Goal: Entertainment & Leisure: Browse casually

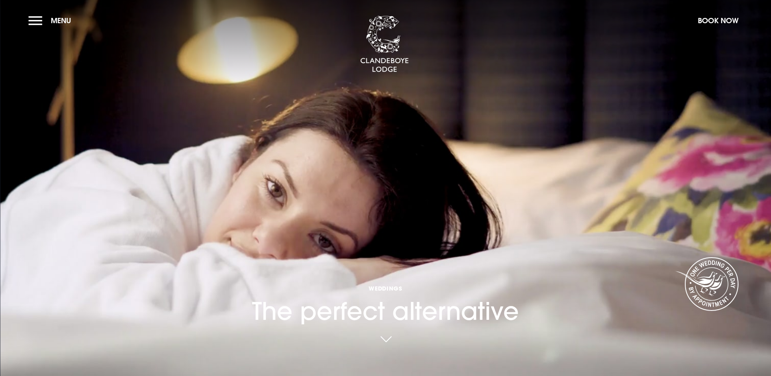
click at [390, 331] on link at bounding box center [386, 340] width 19 height 18
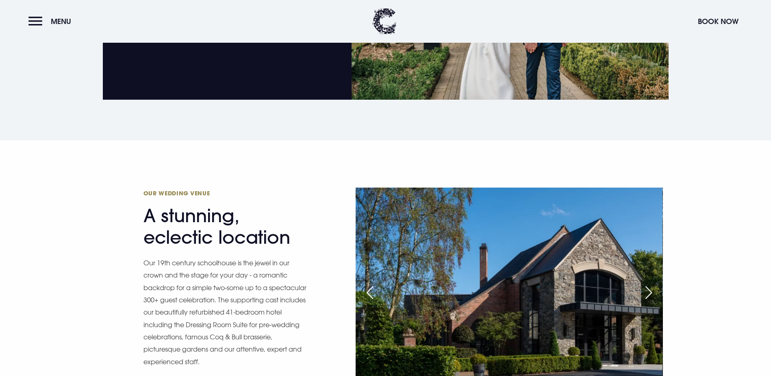
scroll to position [834, 0]
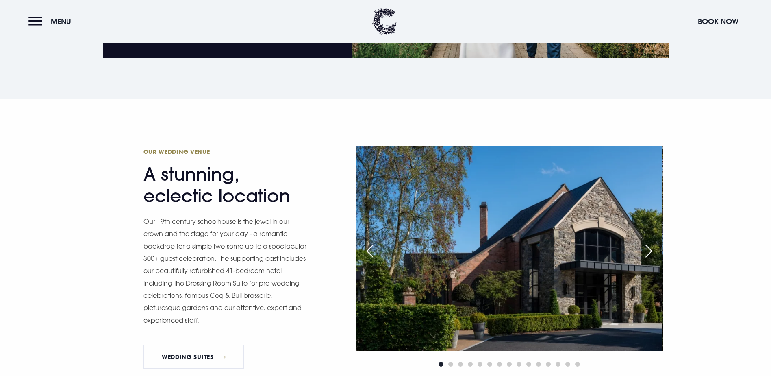
click at [651, 242] on div "Next slide" at bounding box center [649, 251] width 20 height 18
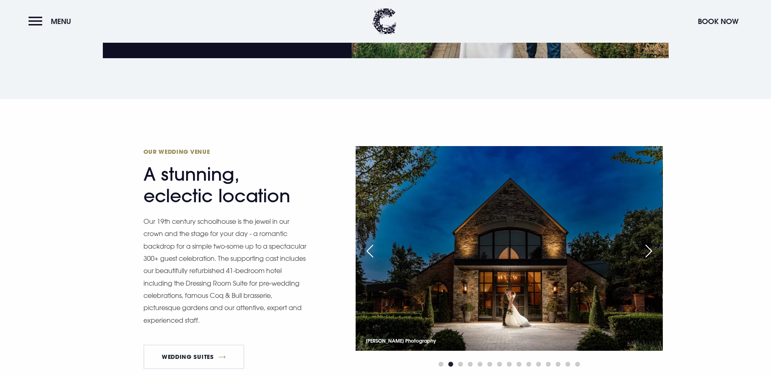
click at [651, 242] on div "Next slide" at bounding box center [649, 251] width 20 height 18
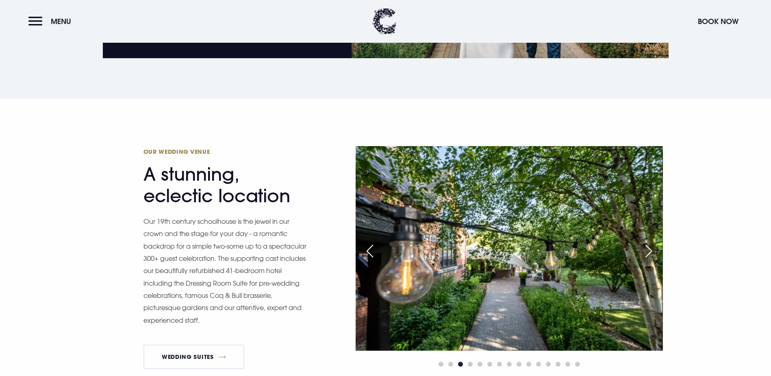
click at [651, 242] on div "Next slide" at bounding box center [649, 251] width 20 height 18
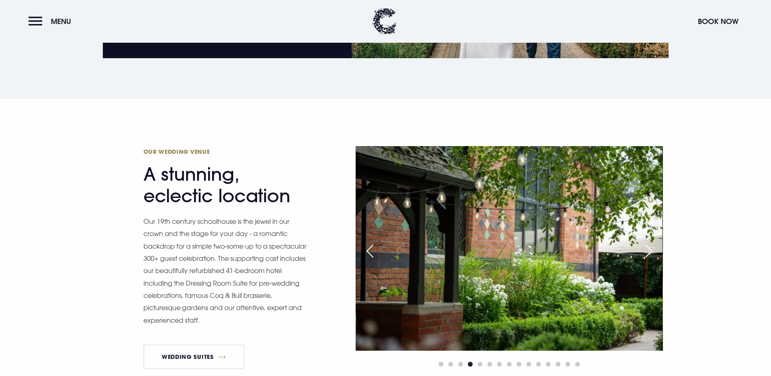
click at [651, 242] on div "Next slide" at bounding box center [649, 251] width 20 height 18
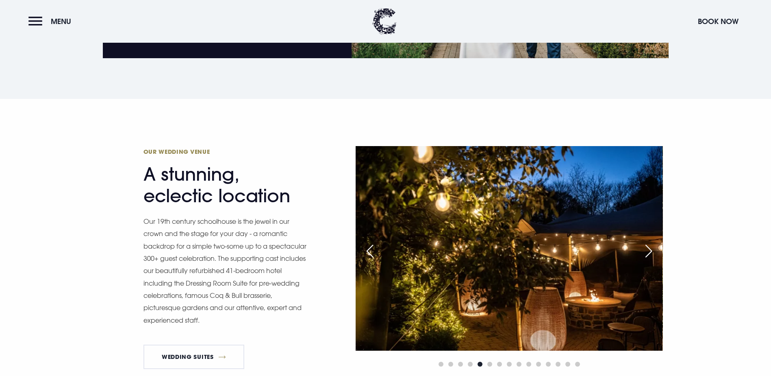
click at [651, 242] on div "Next slide" at bounding box center [649, 251] width 20 height 18
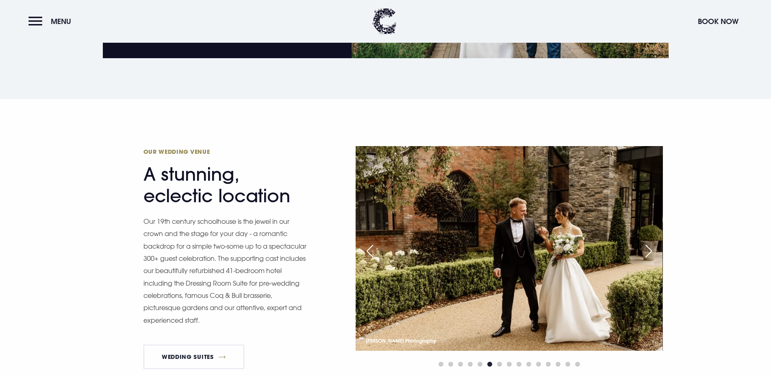
click at [651, 242] on div "Next slide" at bounding box center [649, 251] width 20 height 18
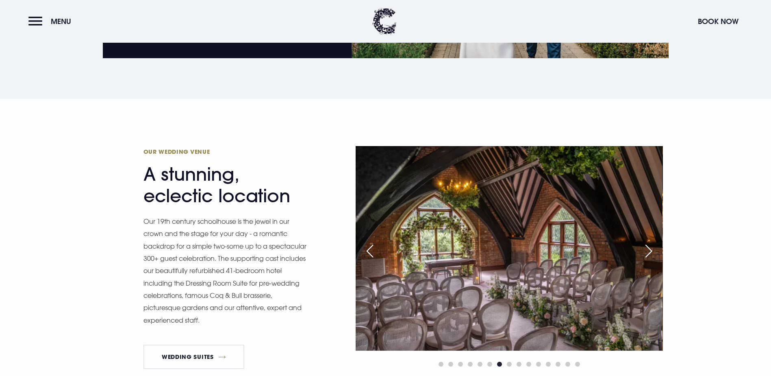
click at [651, 242] on div "Next slide" at bounding box center [649, 251] width 20 height 18
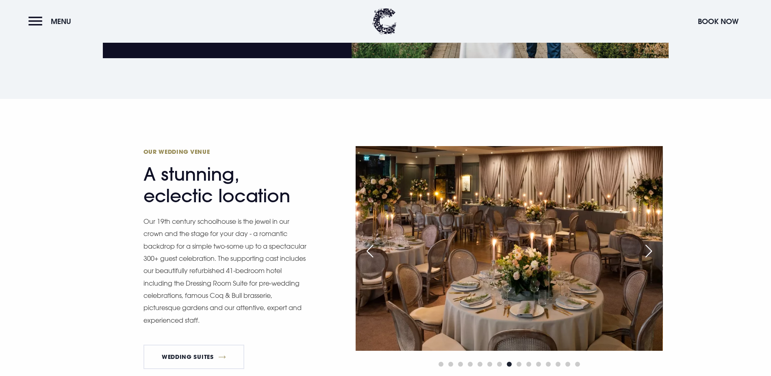
click at [651, 242] on div "Next slide" at bounding box center [649, 251] width 20 height 18
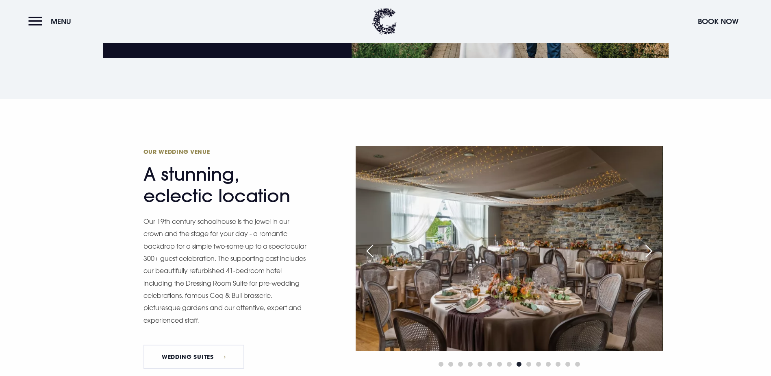
click at [651, 242] on div "Next slide" at bounding box center [649, 251] width 20 height 18
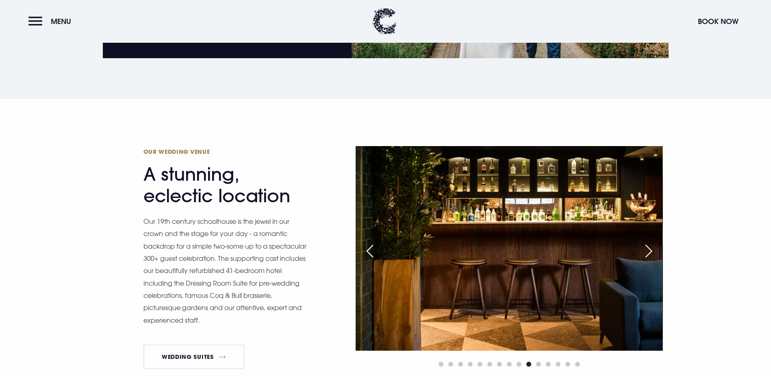
click at [651, 242] on div "Next slide" at bounding box center [649, 251] width 20 height 18
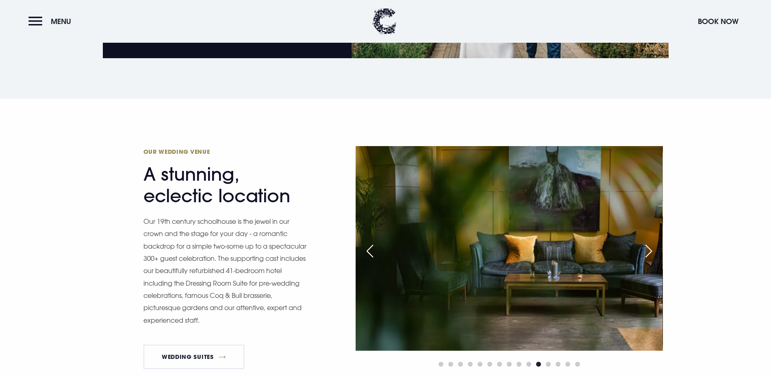
click at [651, 242] on div "Next slide" at bounding box center [649, 251] width 20 height 18
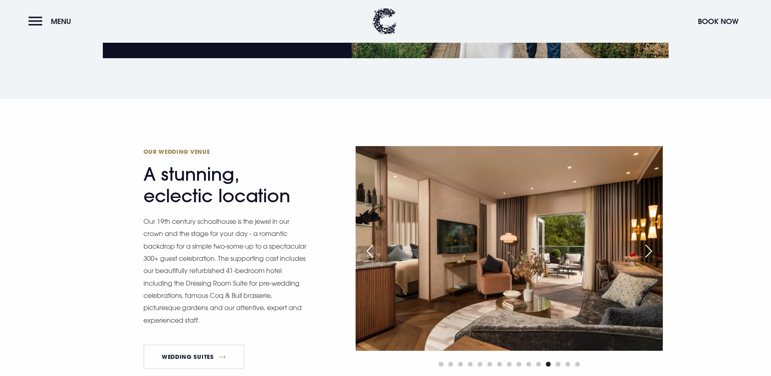
click at [651, 242] on div "Next slide" at bounding box center [649, 251] width 20 height 18
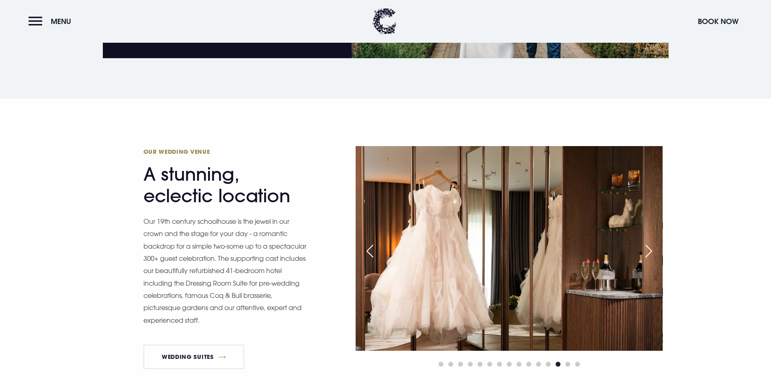
click at [651, 242] on div "Next slide" at bounding box center [649, 251] width 20 height 18
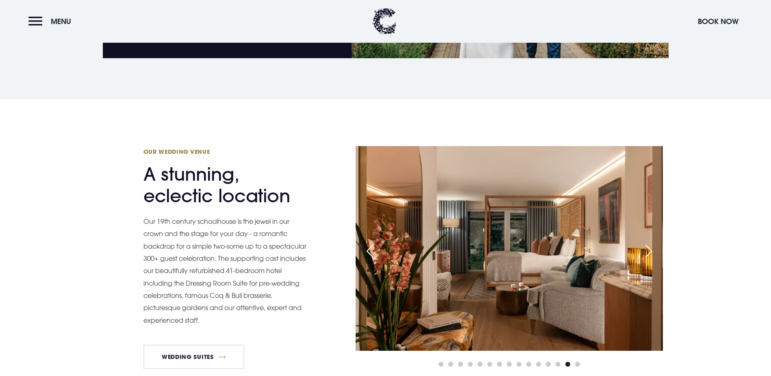
click at [651, 242] on div "Next slide" at bounding box center [649, 251] width 20 height 18
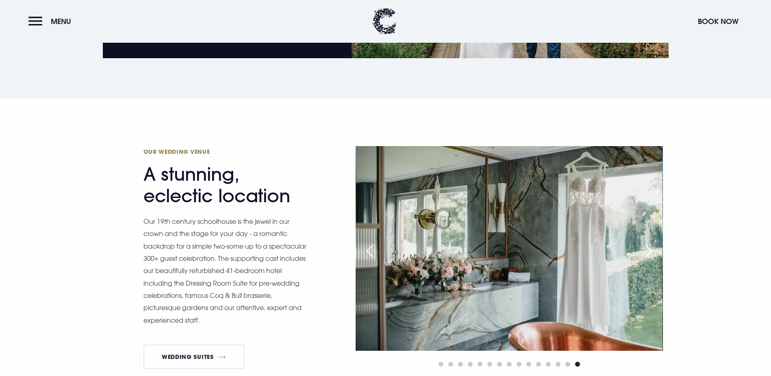
click at [651, 242] on div "Next slide" at bounding box center [649, 251] width 20 height 18
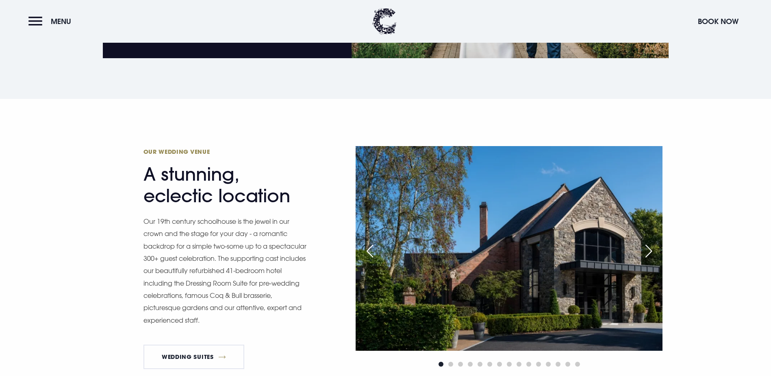
click at [651, 242] on div "Next slide" at bounding box center [649, 251] width 20 height 18
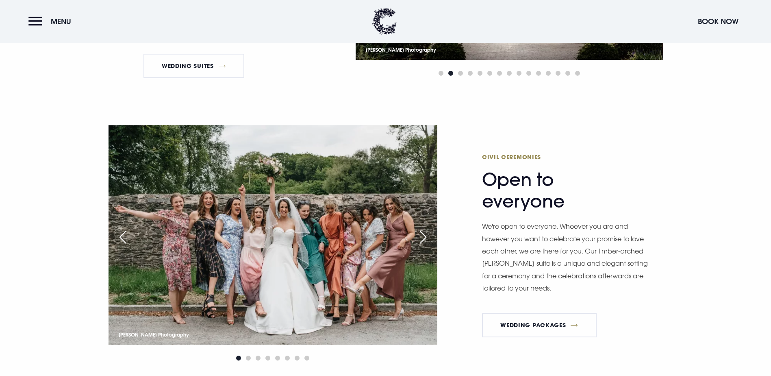
scroll to position [1118, 0]
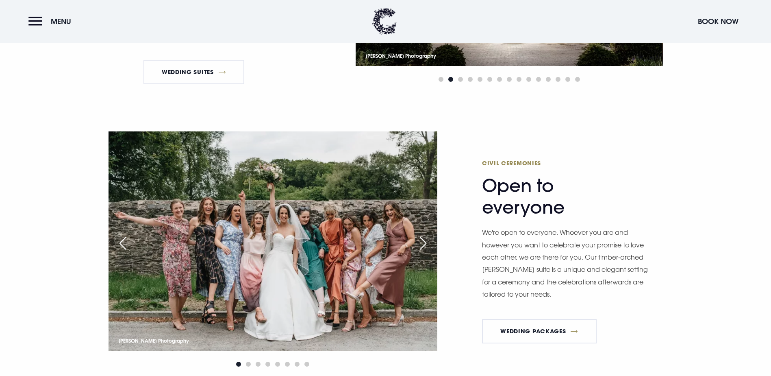
click at [423, 234] on div "Next slide" at bounding box center [423, 243] width 20 height 18
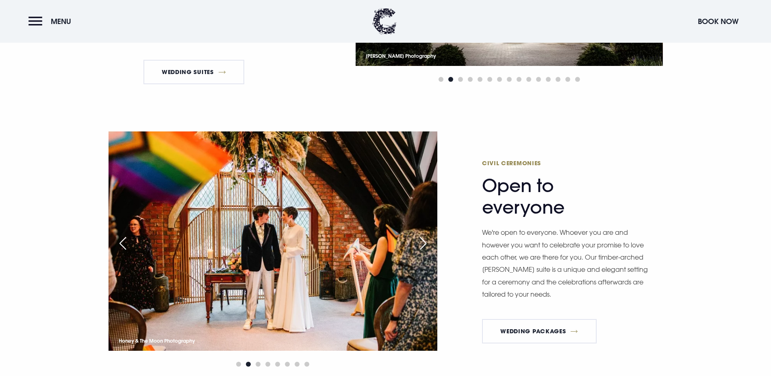
click at [423, 234] on div "Next slide" at bounding box center [423, 243] width 20 height 18
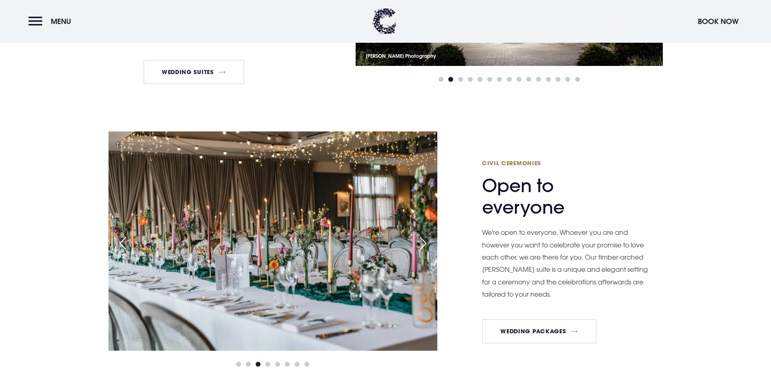
click at [423, 234] on div "Next slide" at bounding box center [423, 243] width 20 height 18
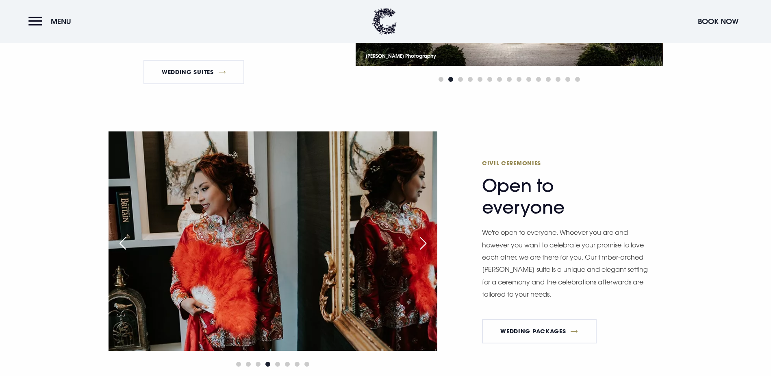
click at [423, 234] on div "Next slide" at bounding box center [423, 243] width 20 height 18
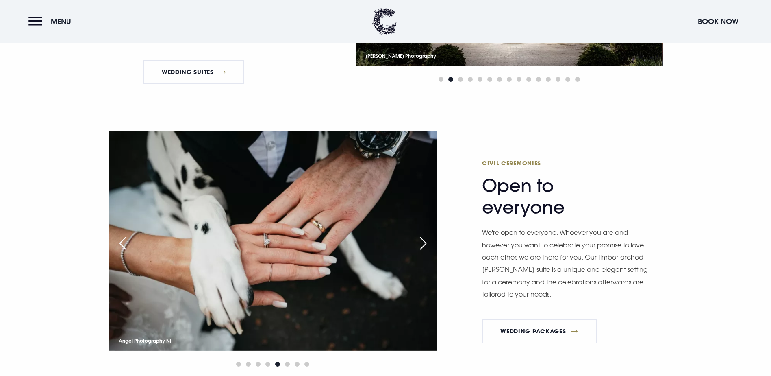
click at [423, 234] on div "Next slide" at bounding box center [423, 243] width 20 height 18
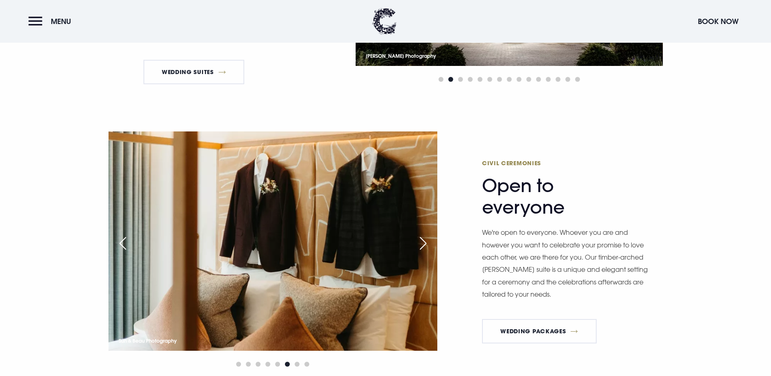
click at [117, 234] on div "Previous slide" at bounding box center [123, 243] width 20 height 18
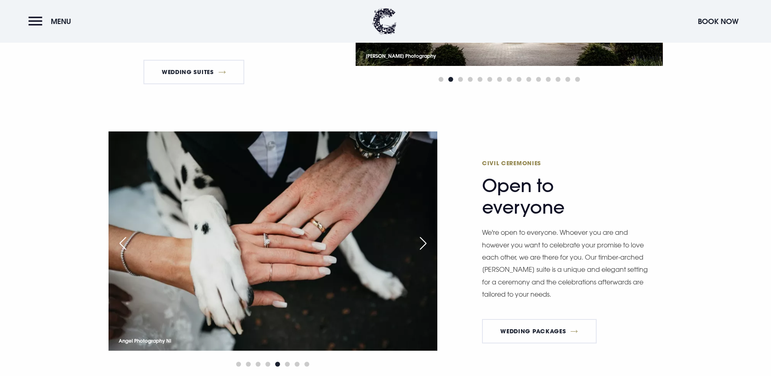
click at [426, 234] on div "Next slide" at bounding box center [423, 243] width 20 height 18
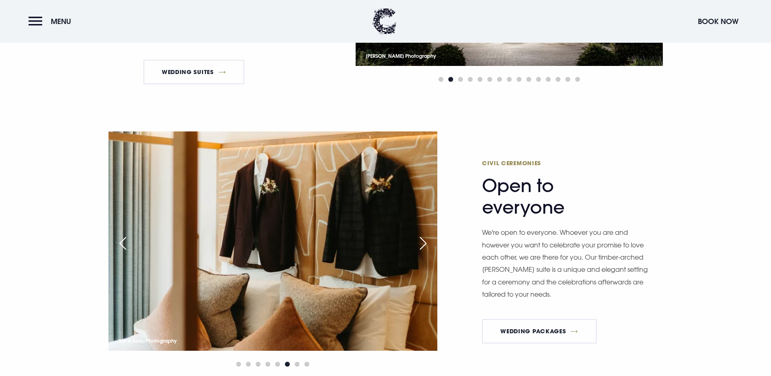
click at [426, 234] on div "Next slide" at bounding box center [423, 243] width 20 height 18
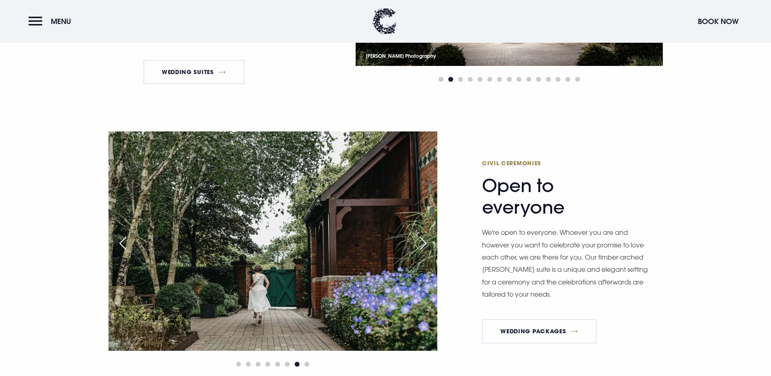
click at [426, 234] on div "Next slide" at bounding box center [423, 243] width 20 height 18
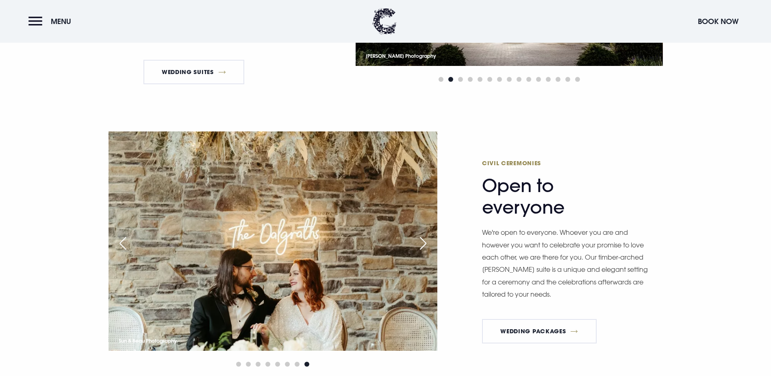
click at [426, 234] on div "Next slide" at bounding box center [423, 243] width 20 height 18
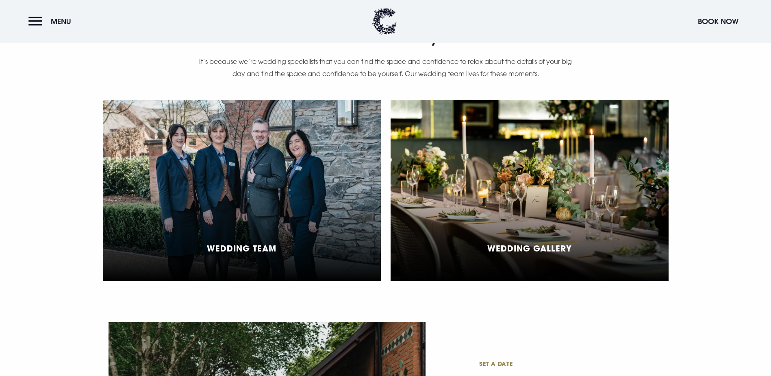
scroll to position [2176, 0]
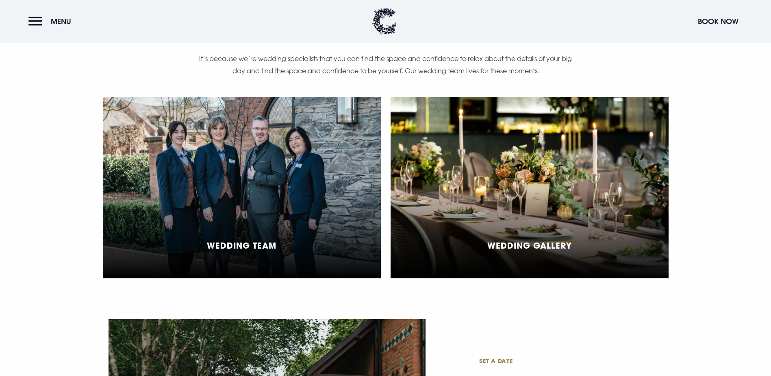
click at [484, 176] on div "Wedding Gallery" at bounding box center [530, 187] width 278 height 181
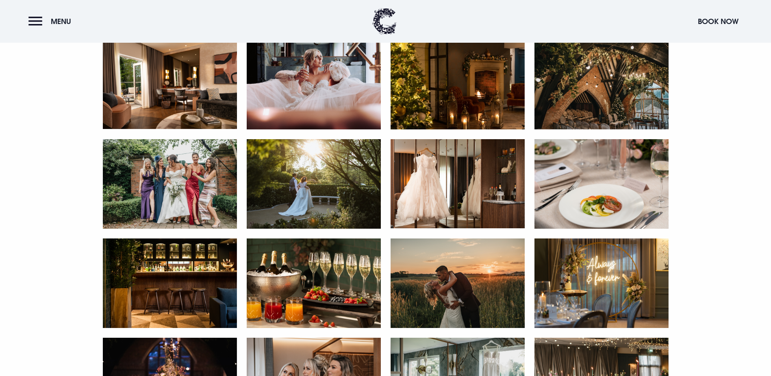
scroll to position [854, 0]
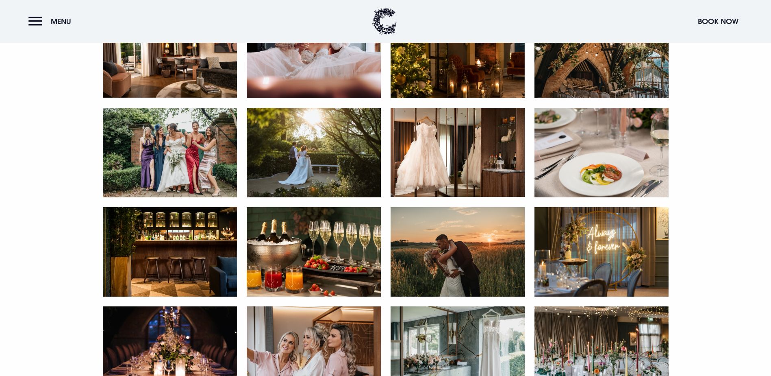
click at [321, 197] on img at bounding box center [314, 152] width 134 height 89
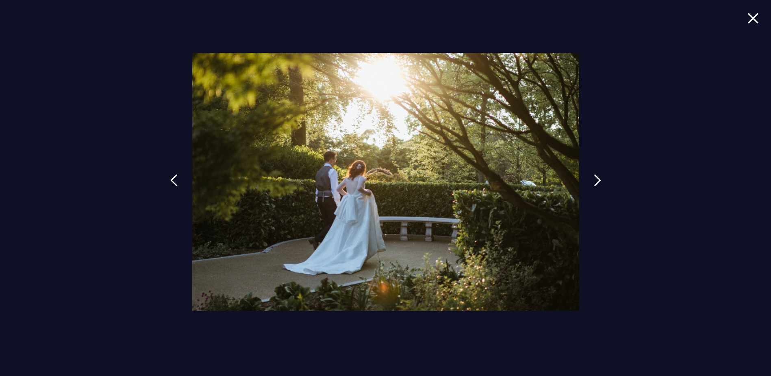
click at [758, 20] on img at bounding box center [753, 18] width 11 height 11
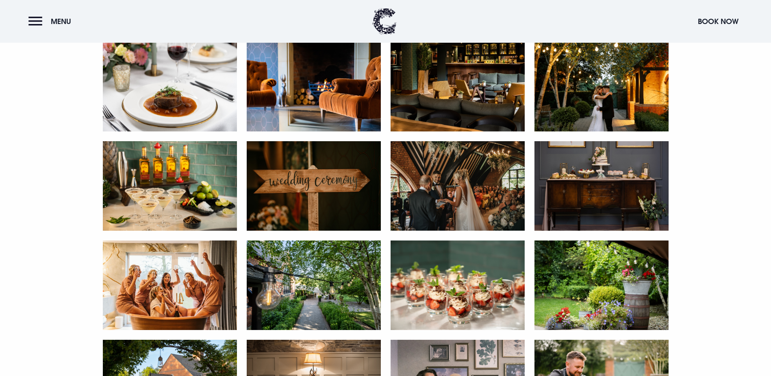
scroll to position [1220, 0]
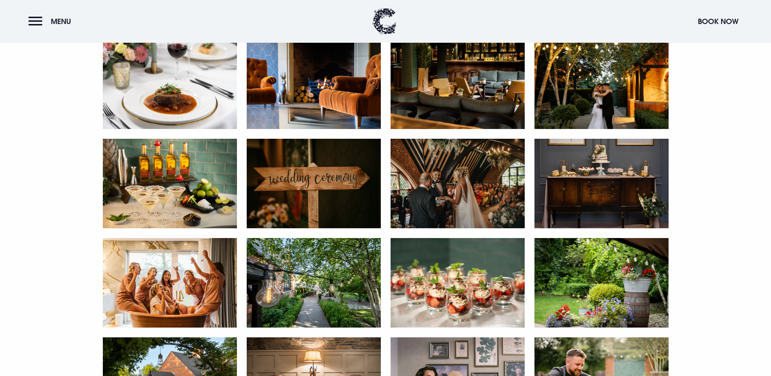
click at [603, 129] on img at bounding box center [602, 83] width 134 height 89
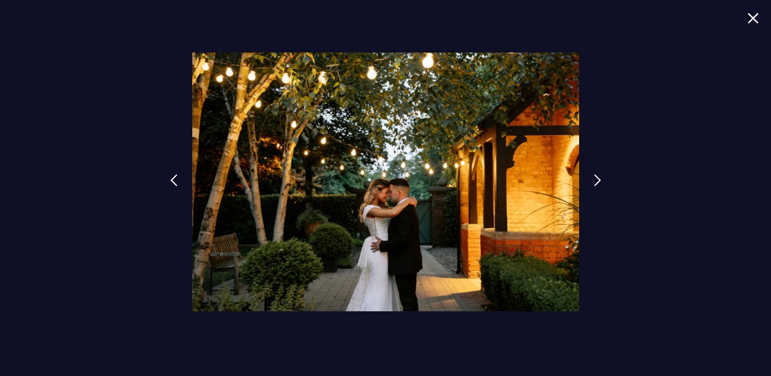
click at [759, 17] on img at bounding box center [753, 18] width 11 height 11
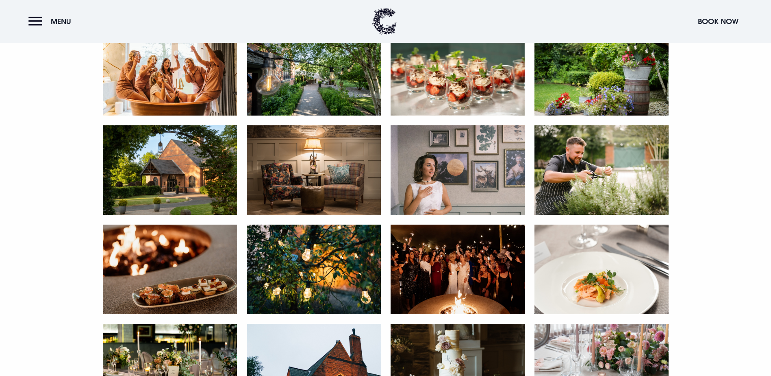
scroll to position [1464, 0]
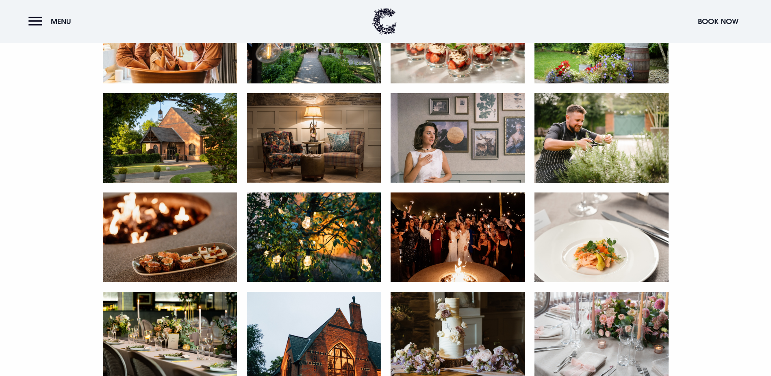
click at [440, 183] on img at bounding box center [458, 137] width 134 height 89
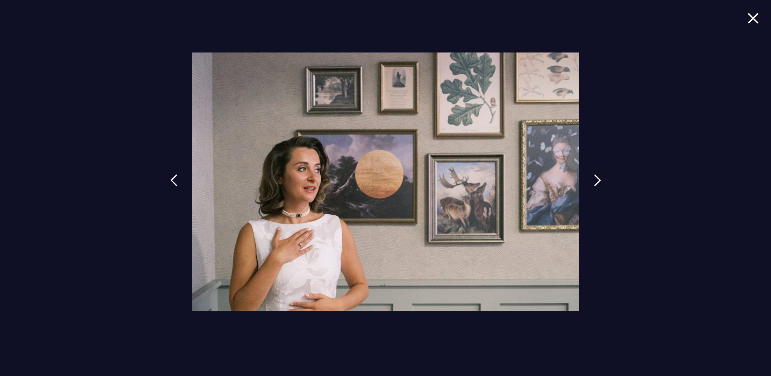
click at [753, 23] on img at bounding box center [753, 18] width 11 height 11
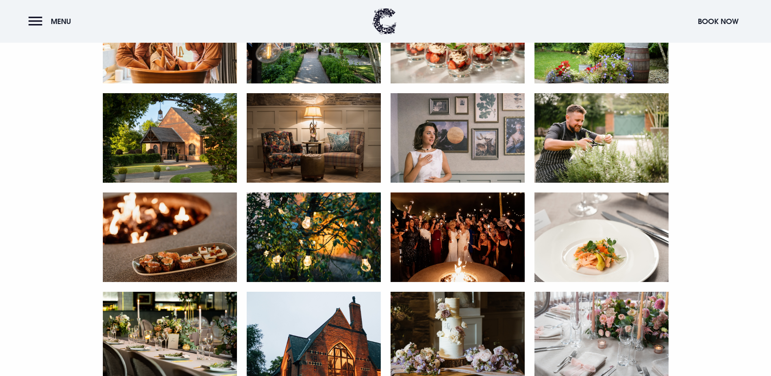
click at [436, 183] on img at bounding box center [458, 137] width 134 height 89
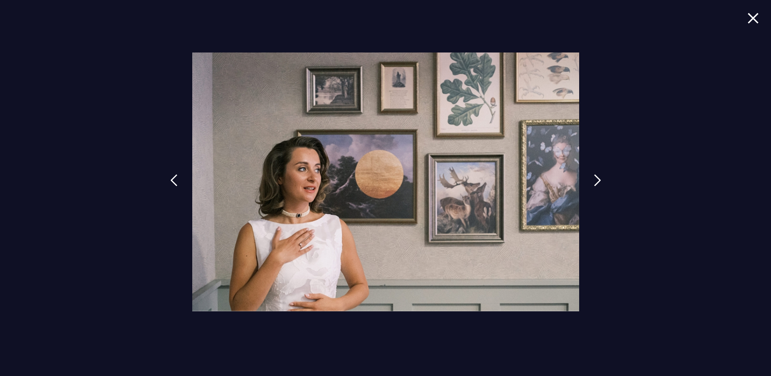
click at [758, 20] on img at bounding box center [753, 18] width 11 height 11
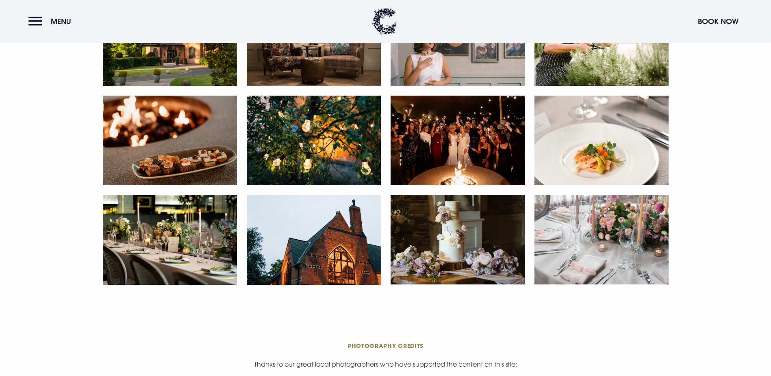
scroll to position [1545, 0]
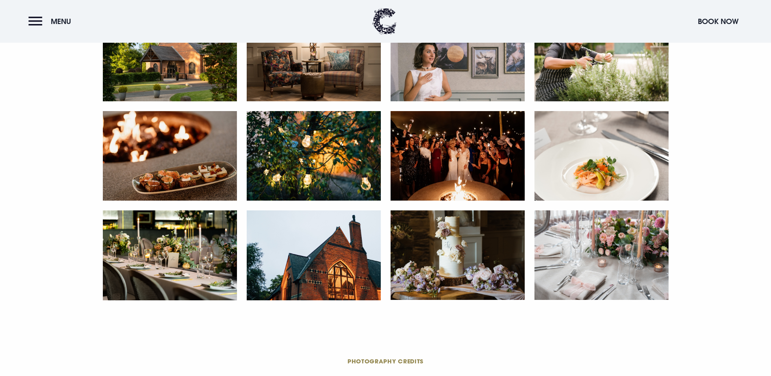
click at [200, 300] on img at bounding box center [170, 254] width 134 height 89
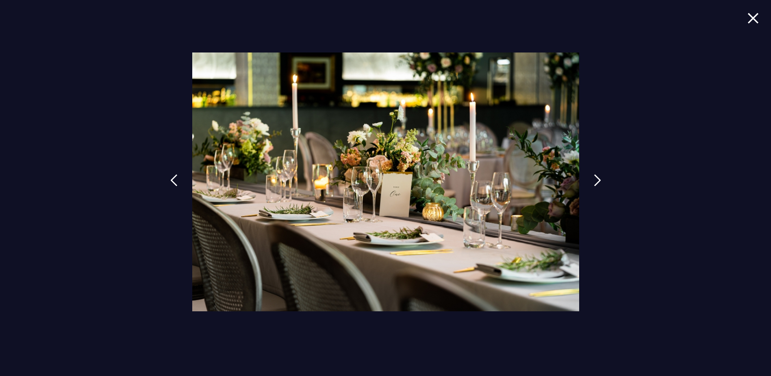
click at [759, 15] on div at bounding box center [385, 188] width 771 height 376
click at [751, 18] on img at bounding box center [753, 18] width 11 height 11
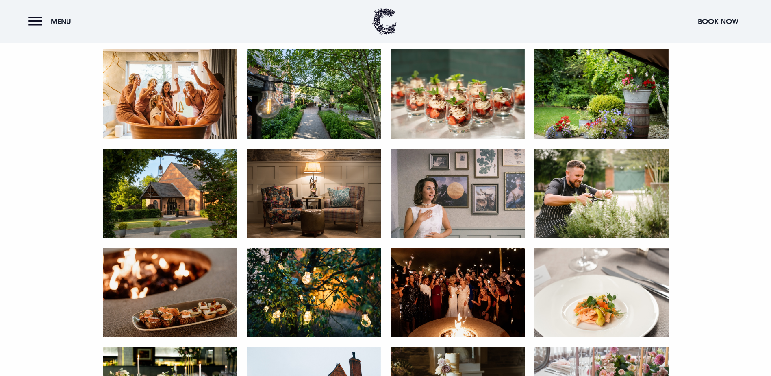
scroll to position [1383, 0]
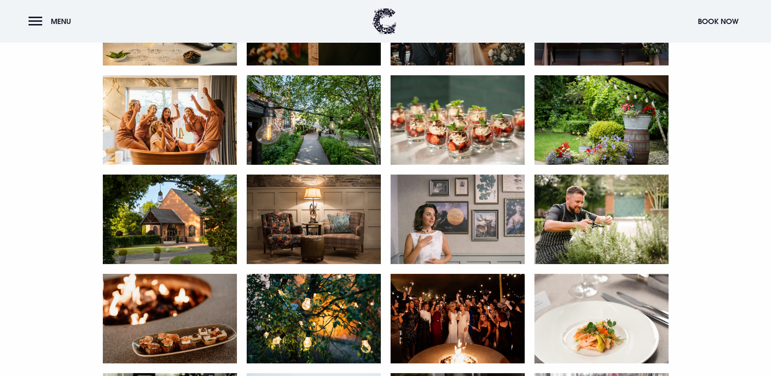
click at [167, 264] on img at bounding box center [170, 218] width 134 height 89
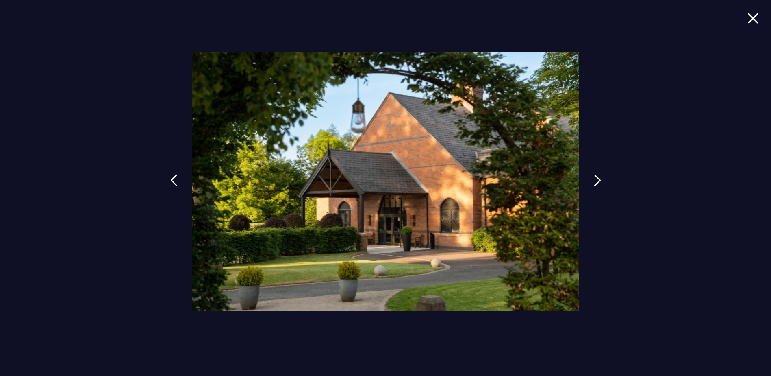
click at [758, 19] on img at bounding box center [753, 18] width 11 height 11
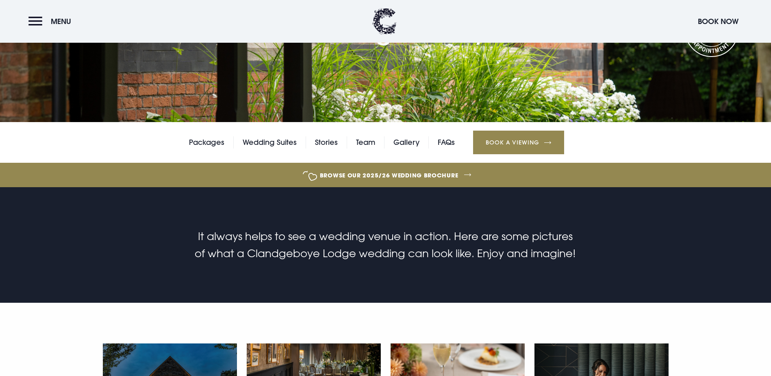
scroll to position [0, 0]
